Goal: Information Seeking & Learning: Learn about a topic

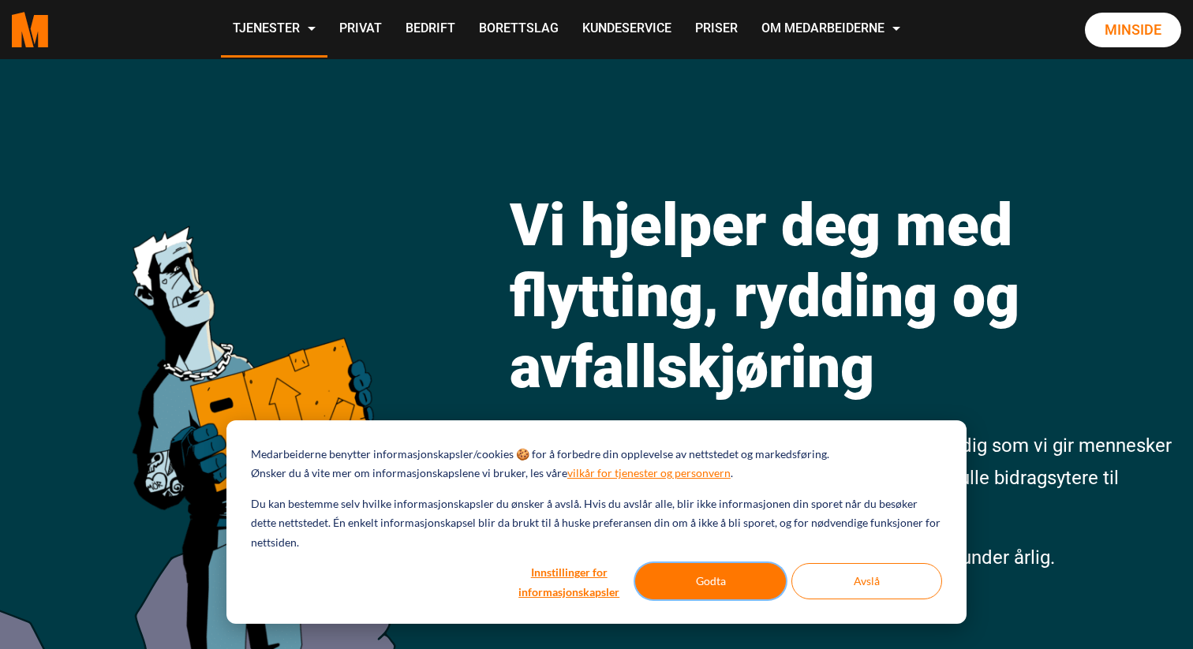
click at [676, 585] on button "Godta" at bounding box center [710, 581] width 151 height 36
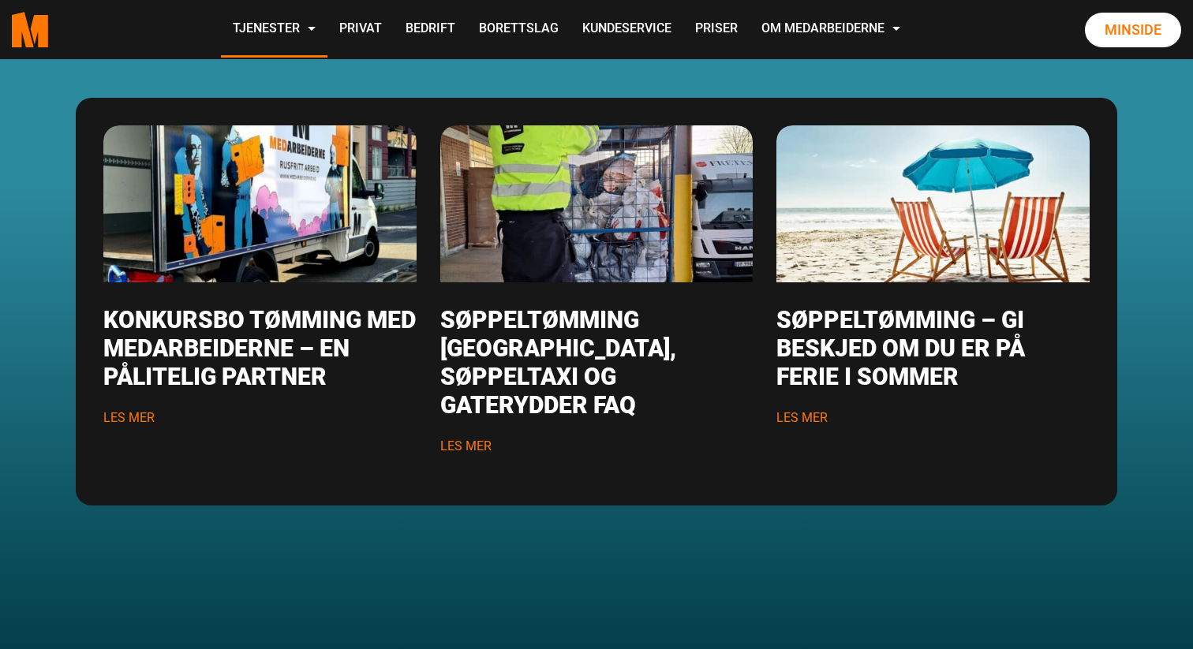
scroll to position [2115, 0]
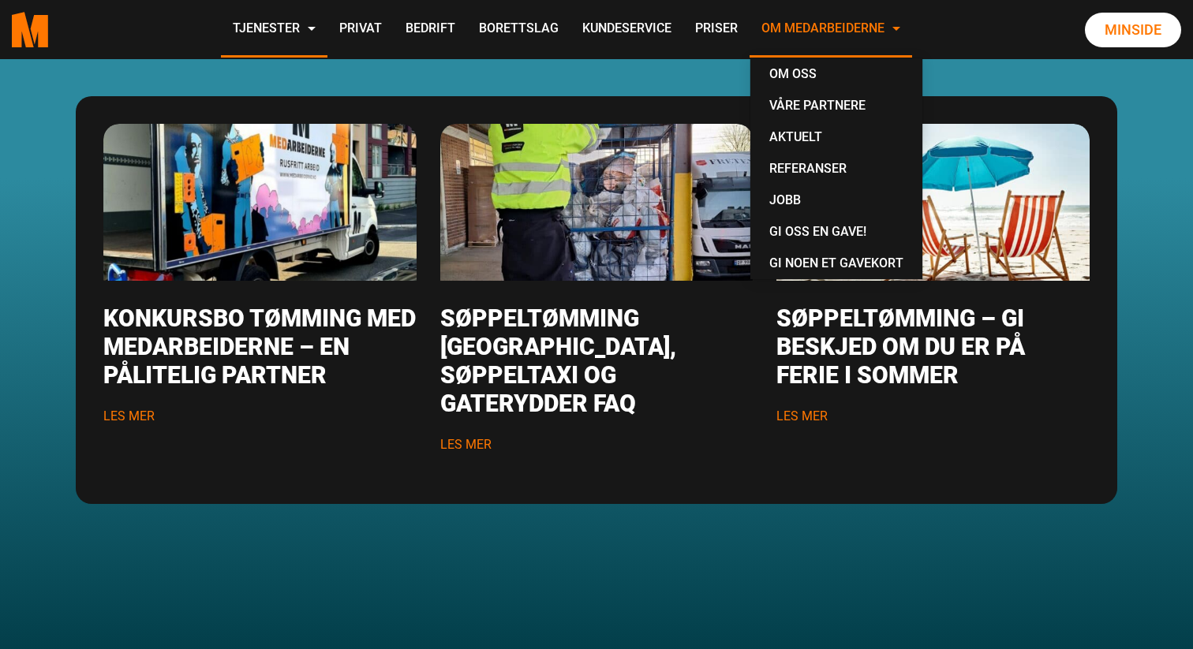
click at [775, 35] on link "Om Medarbeiderne" at bounding box center [831, 30] width 163 height 56
click at [778, 69] on link "Om oss" at bounding box center [836, 74] width 159 height 32
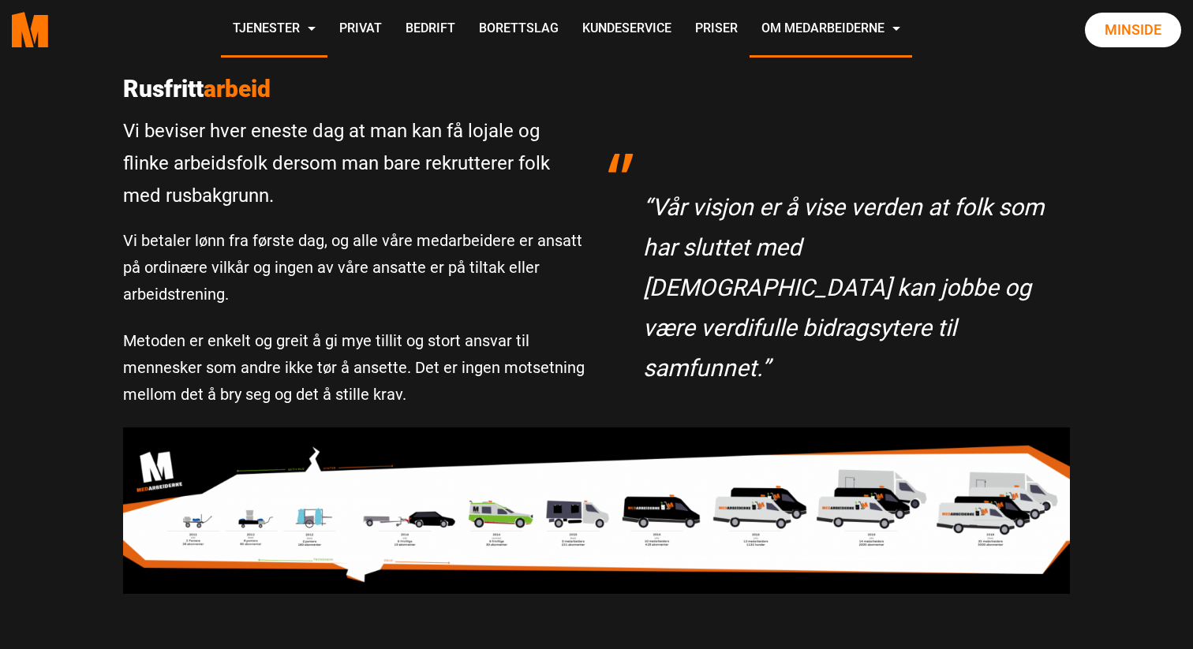
scroll to position [457, 0]
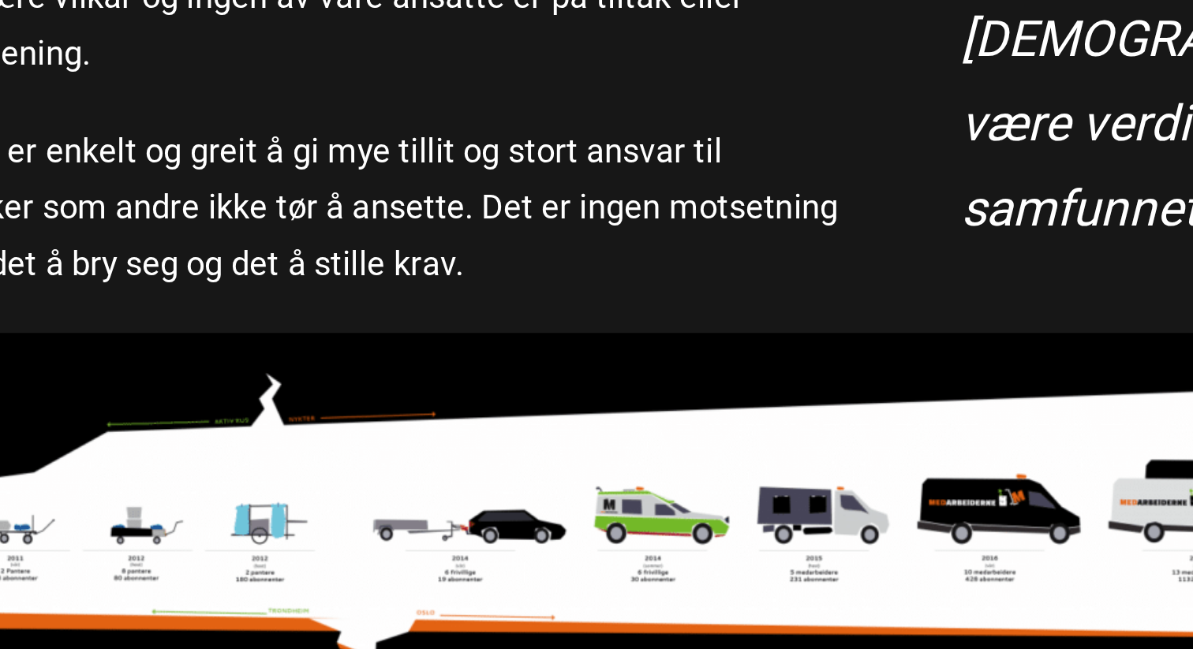
click at [349, 510] on img at bounding box center [596, 506] width 947 height 166
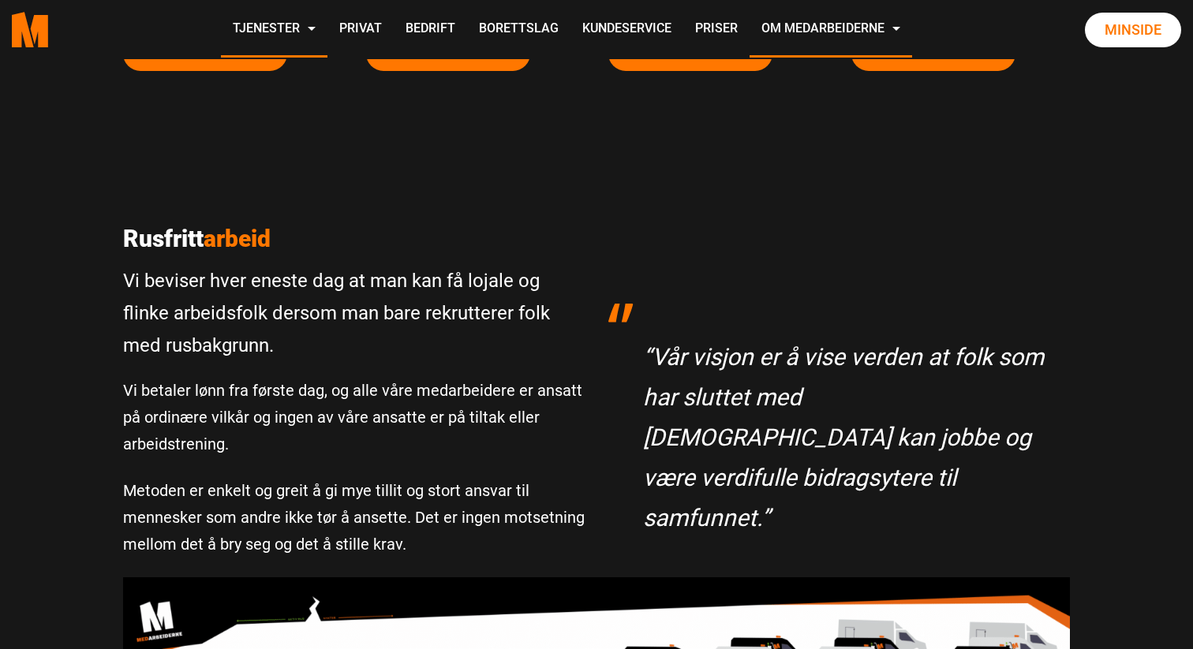
scroll to position [125, 0]
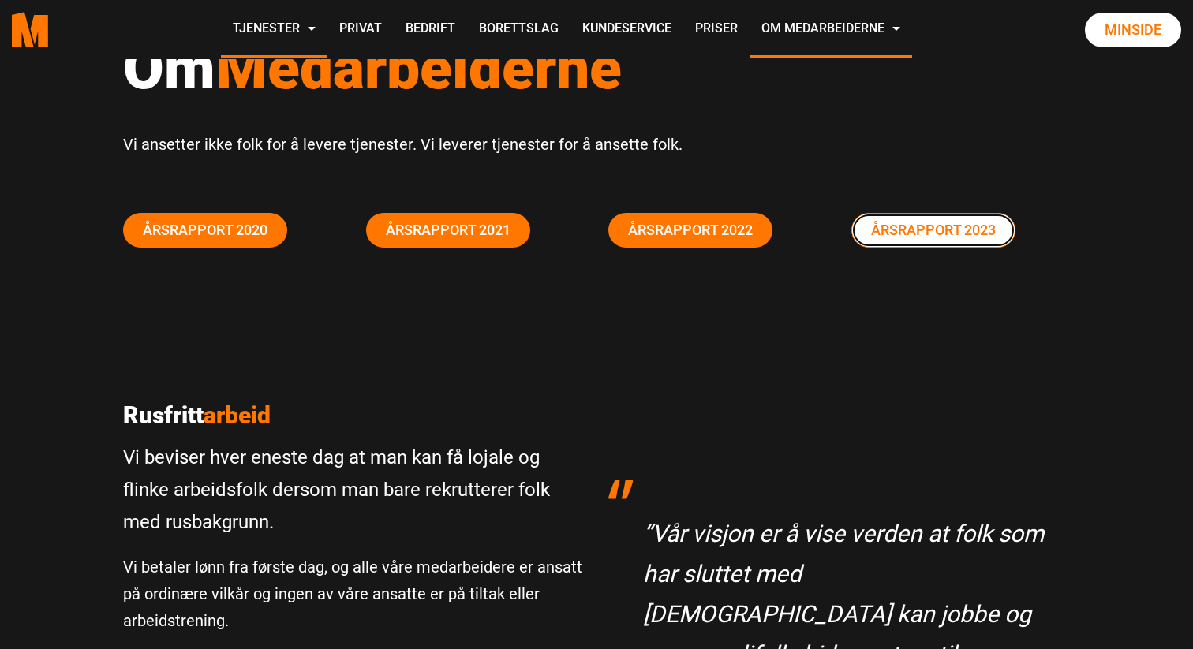
click at [987, 227] on link "Årsrapport 2023" at bounding box center [933, 230] width 164 height 35
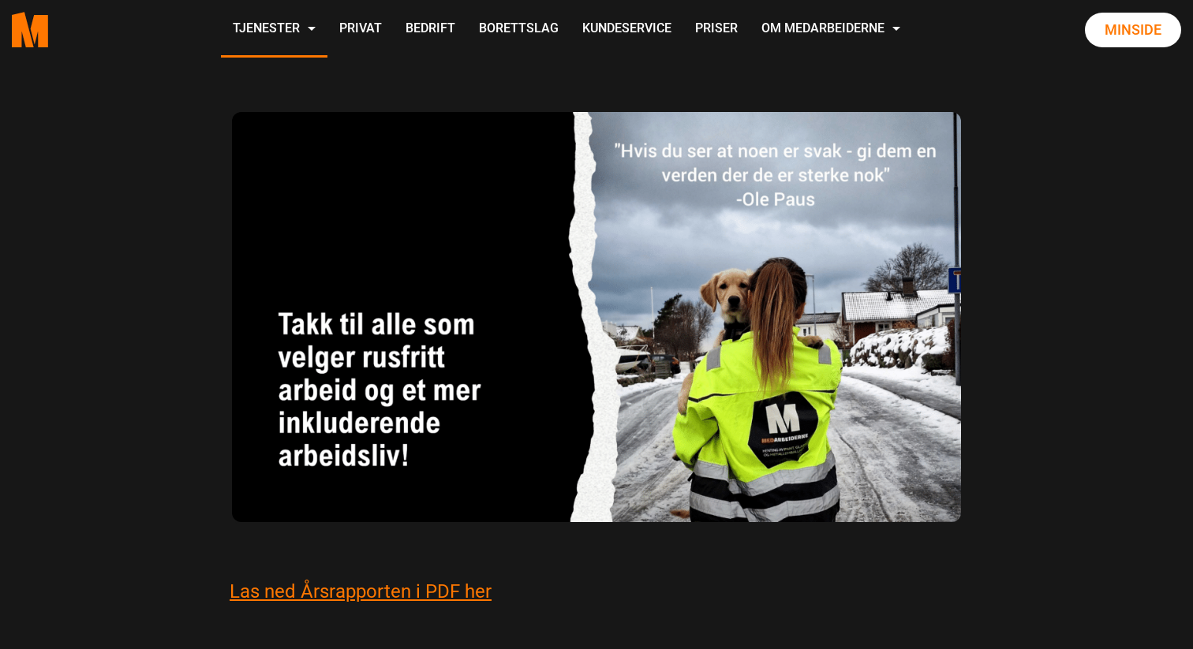
scroll to position [5290, 0]
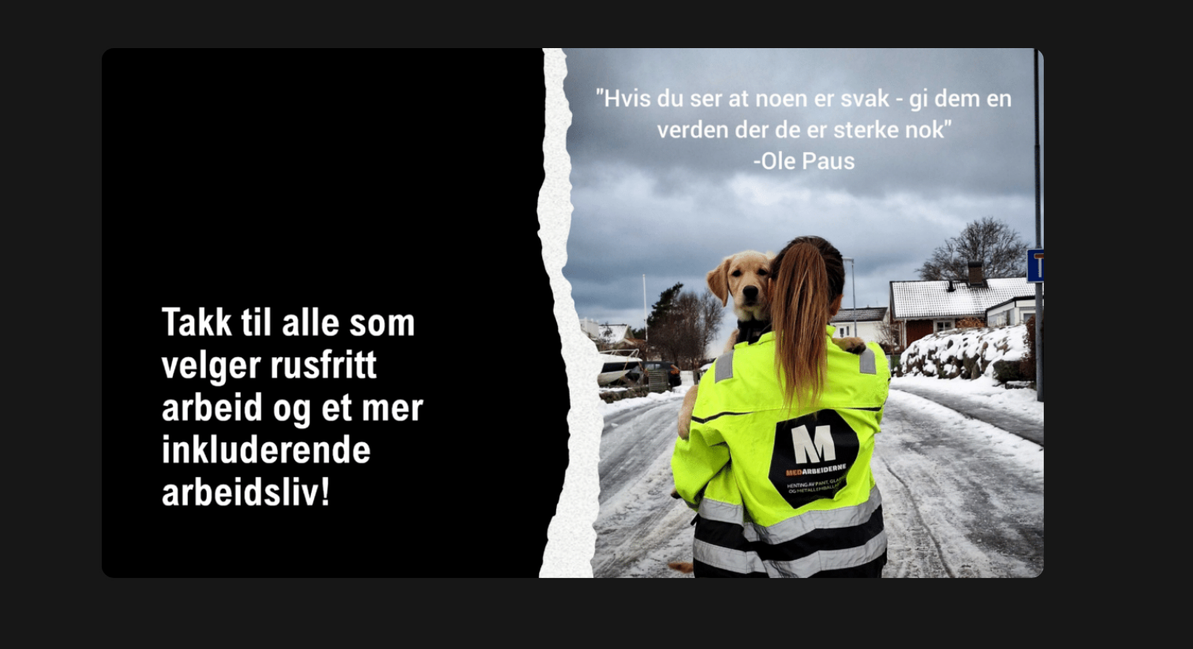
click at [739, 155] on img at bounding box center [597, 309] width 734 height 415
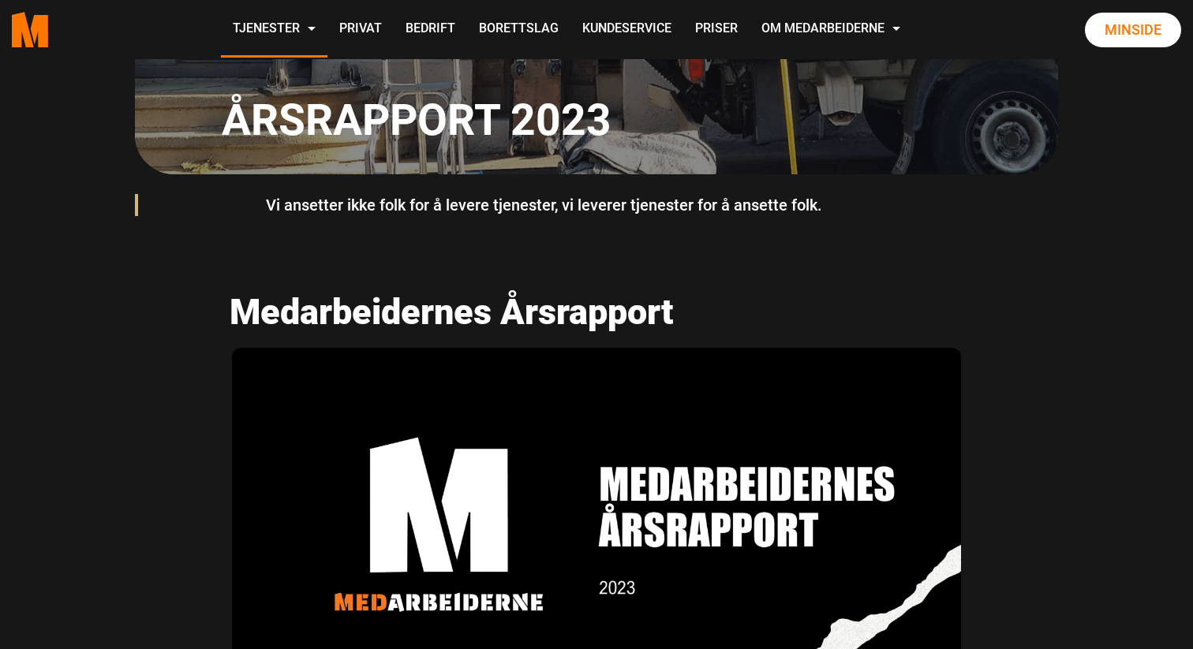
scroll to position [0, 0]
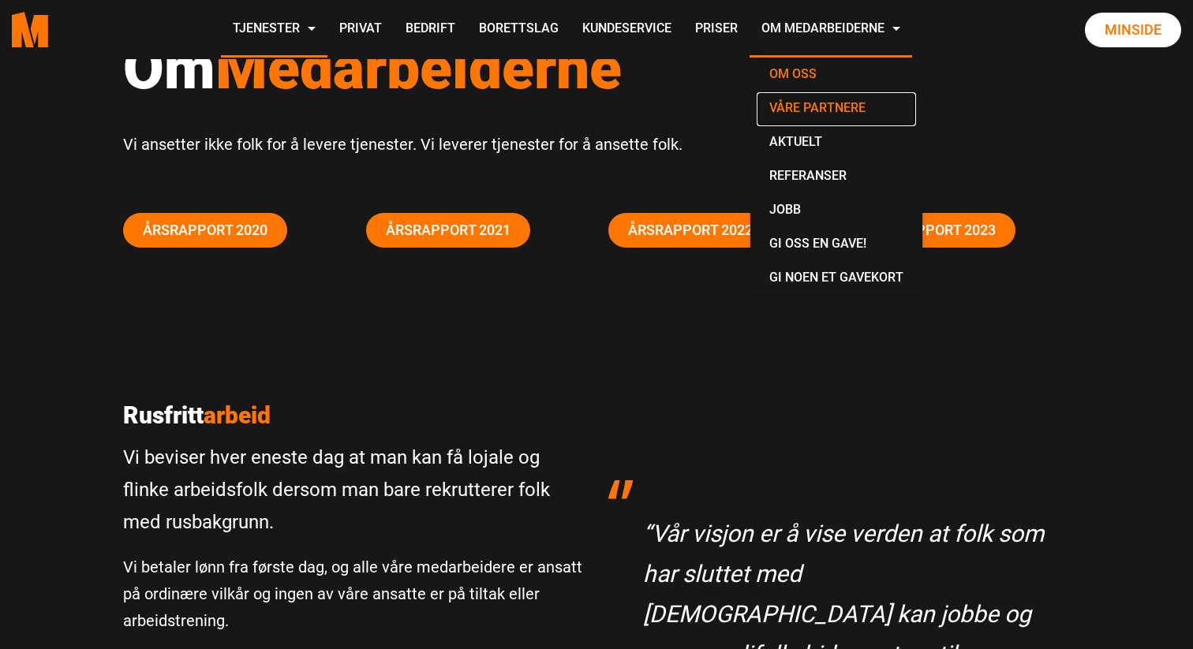
click at [810, 103] on link "Våre partnere" at bounding box center [836, 109] width 159 height 34
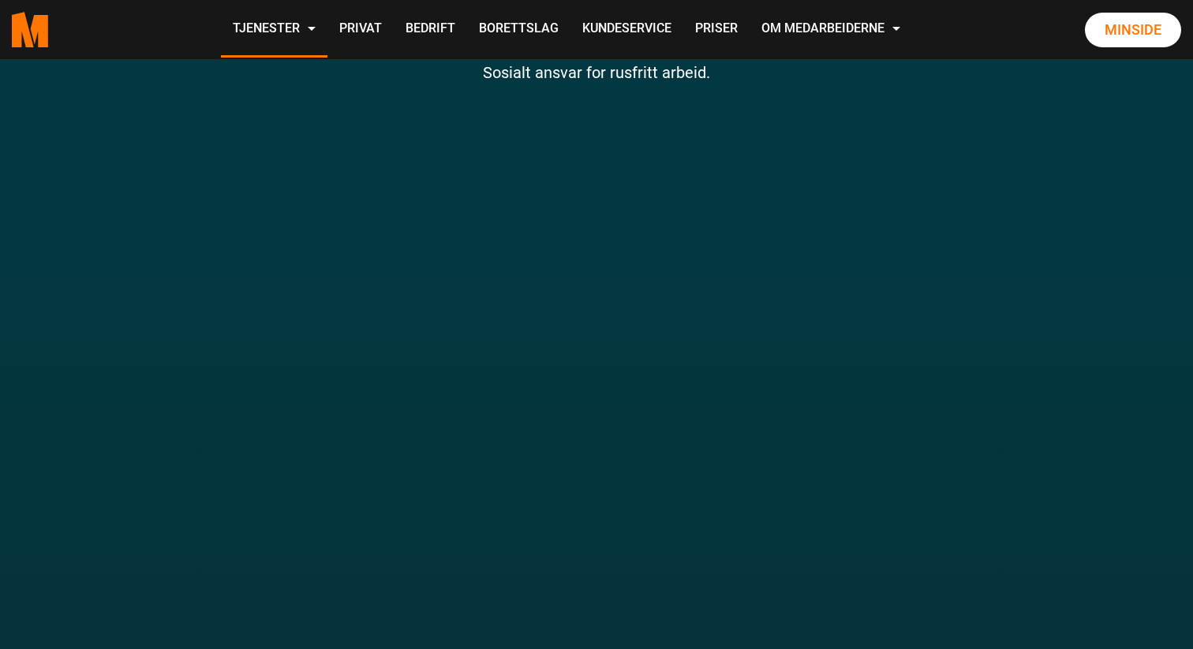
scroll to position [191, 0]
